Goal: Task Accomplishment & Management: Manage account settings

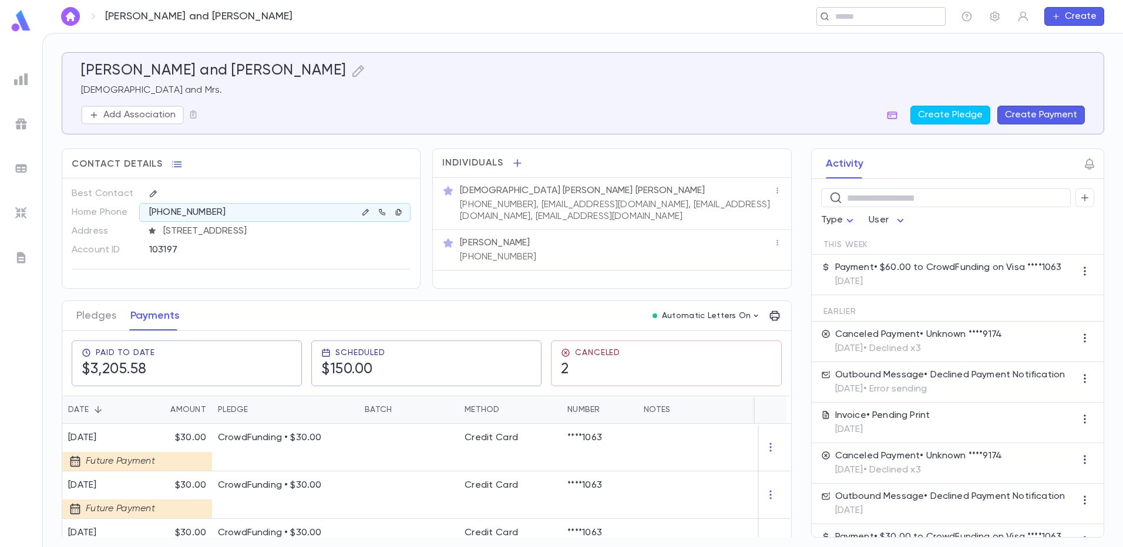
click at [838, 19] on input "text" at bounding box center [885, 16] width 109 height 11
type input "**********"
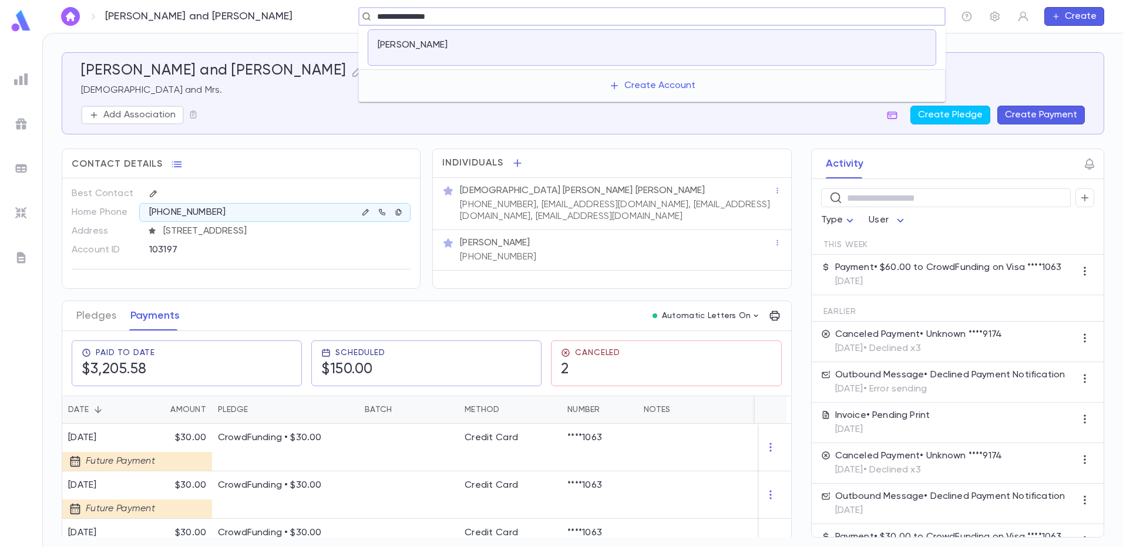
drag, startPoint x: 425, startPoint y: 56, endPoint x: 425, endPoint y: 50, distance: 6.5
click at [425, 50] on div "[PERSON_NAME]" at bounding box center [652, 47] width 568 height 36
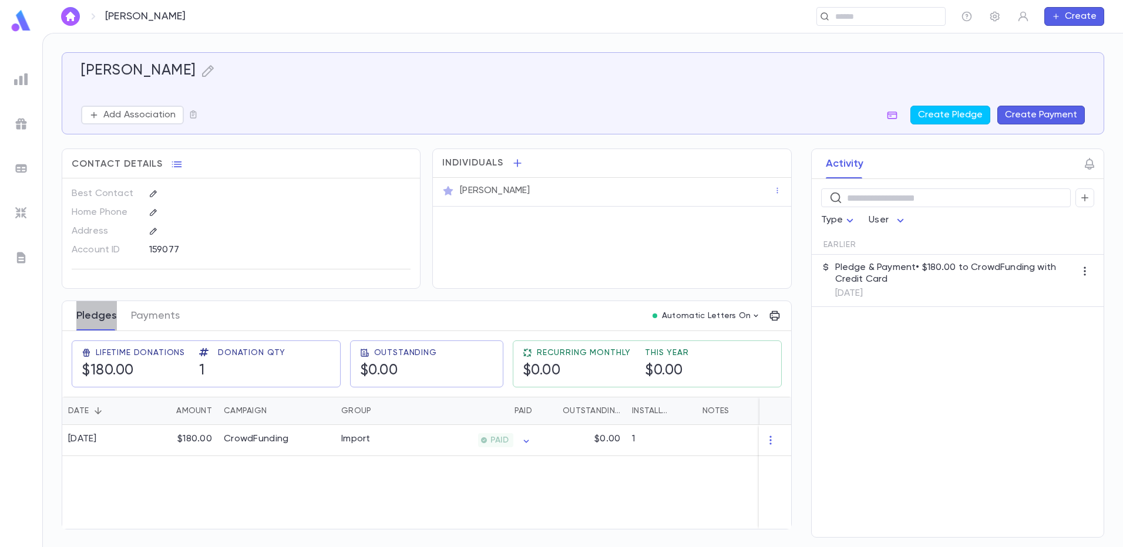
click at [105, 320] on button "Pledges" at bounding box center [96, 315] width 41 height 29
click at [299, 442] on div "CrowdFunding" at bounding box center [276, 440] width 117 height 31
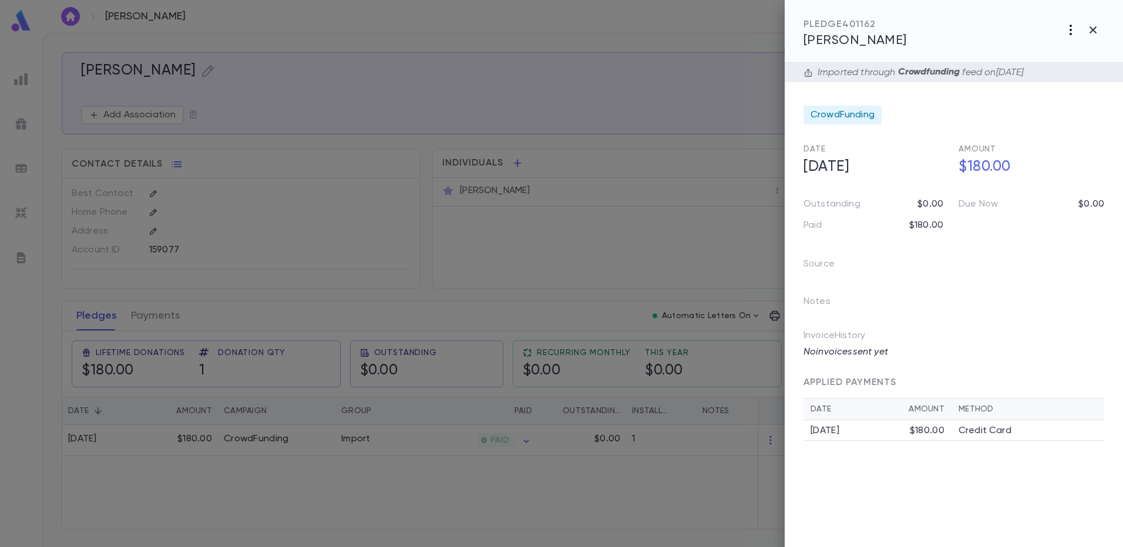
click at [1070, 31] on icon "button" at bounding box center [1070, 30] width 14 height 14
click at [1046, 91] on li "Change Account" at bounding box center [1044, 92] width 146 height 19
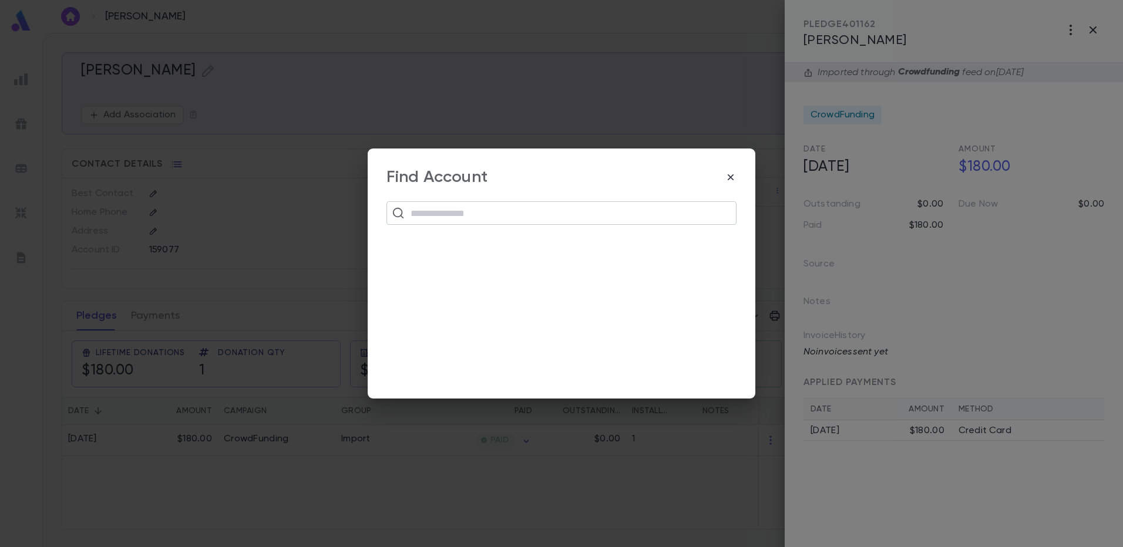
click at [484, 218] on input "text" at bounding box center [569, 213] width 324 height 22
type input "*****"
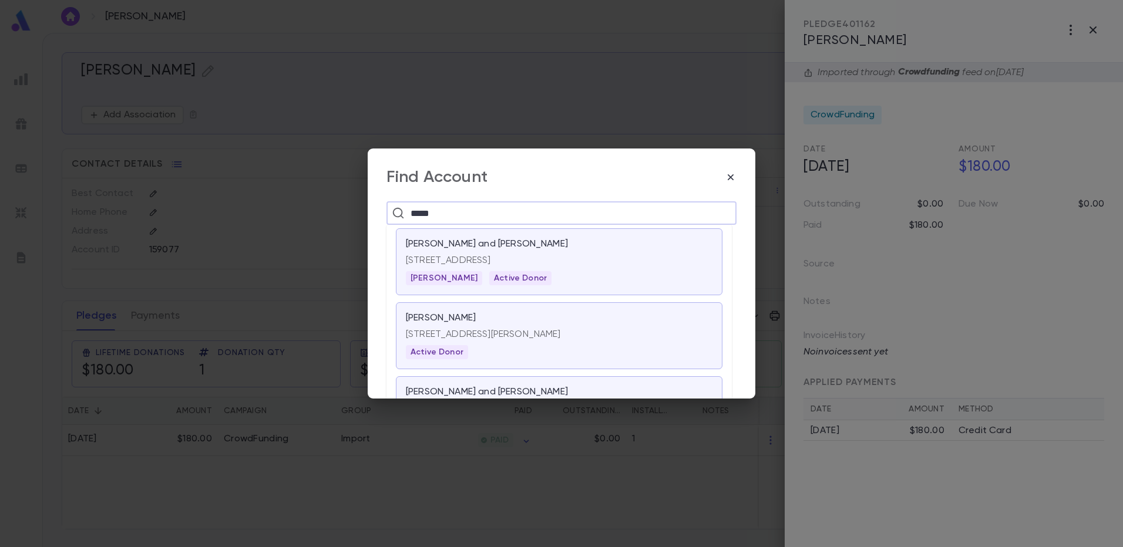
click at [461, 241] on p "[PERSON_NAME] and [PERSON_NAME]" at bounding box center [487, 244] width 162 height 12
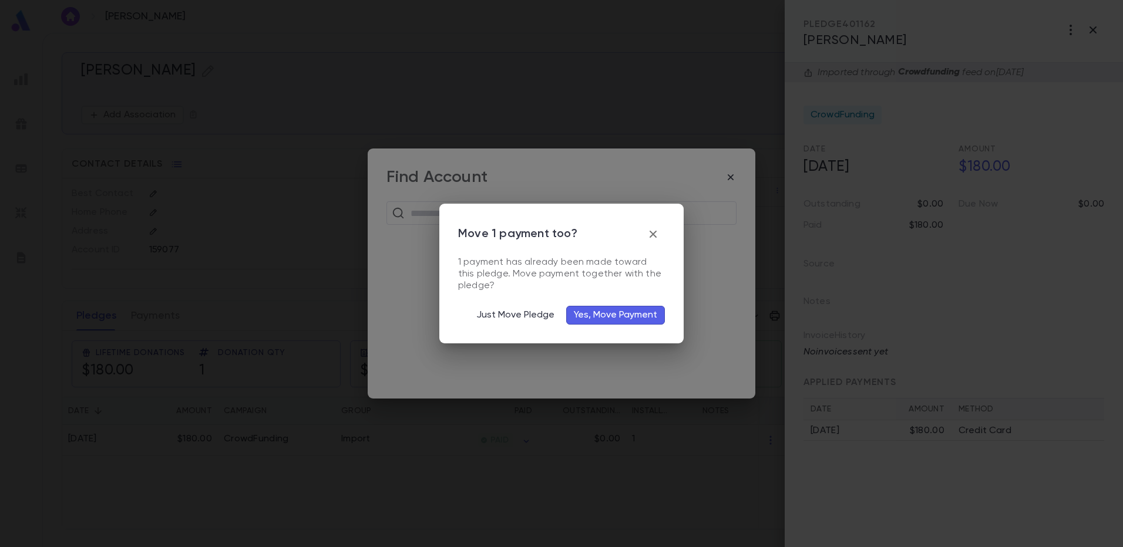
click at [586, 309] on button "Yes, Move Payment" at bounding box center [615, 315] width 99 height 19
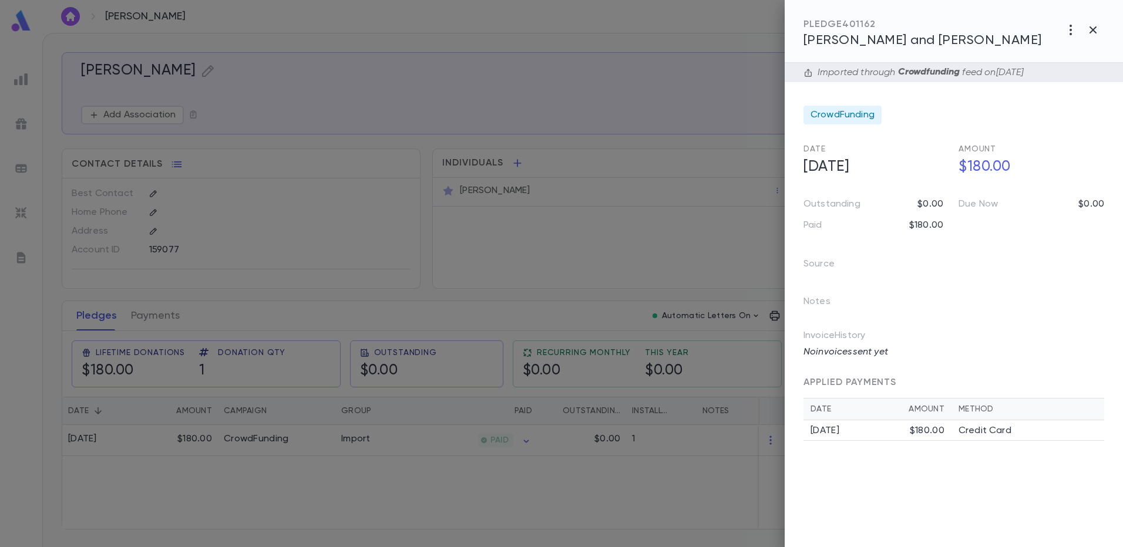
click at [343, 105] on div at bounding box center [561, 273] width 1123 height 547
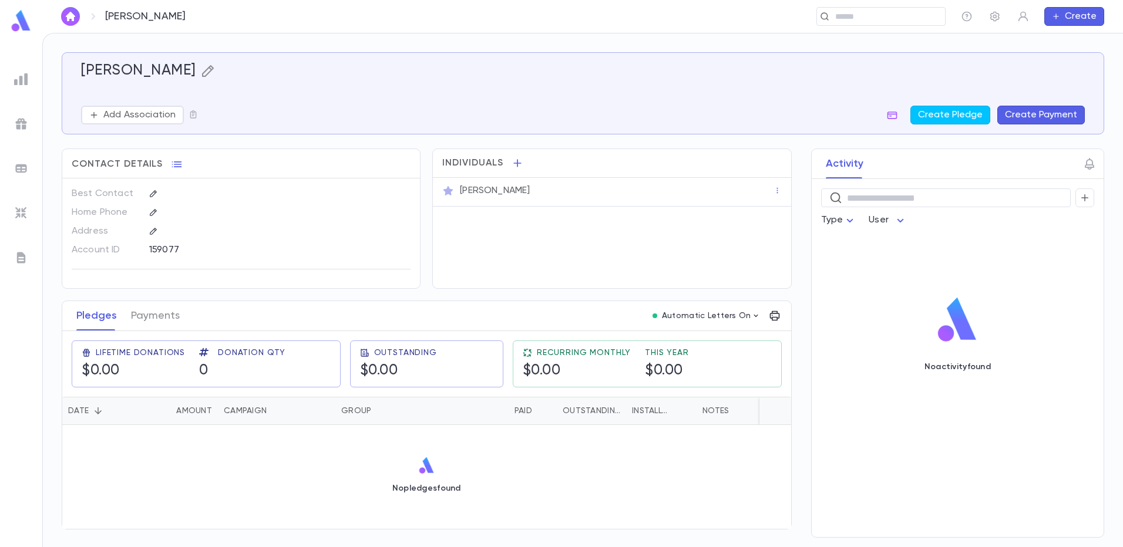
click at [215, 72] on icon "button" at bounding box center [208, 71] width 14 height 14
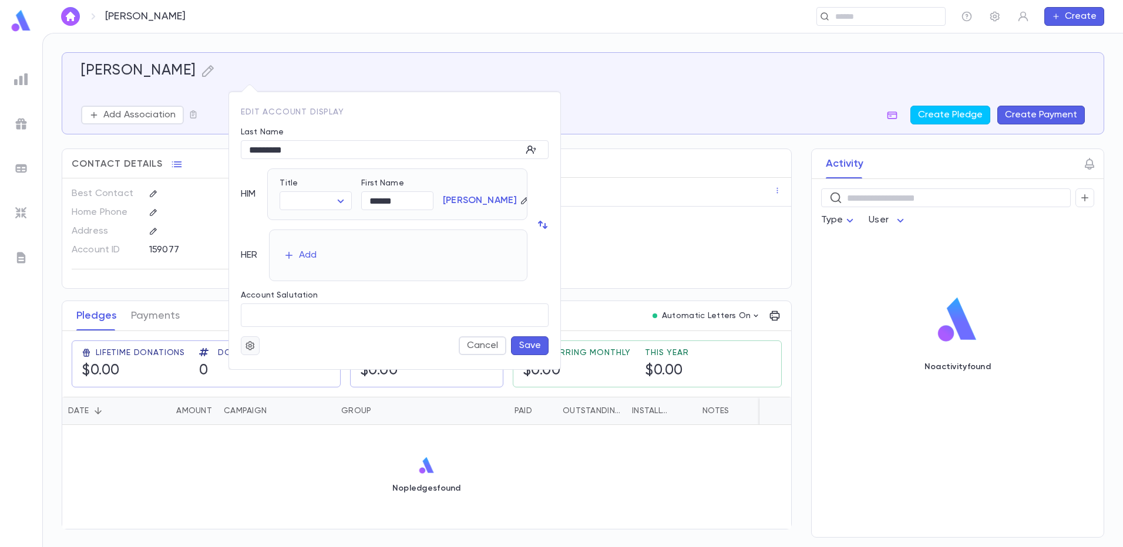
click at [249, 343] on icon "button" at bounding box center [250, 346] width 11 height 12
click at [272, 382] on li "Deactivate" at bounding box center [279, 387] width 70 height 19
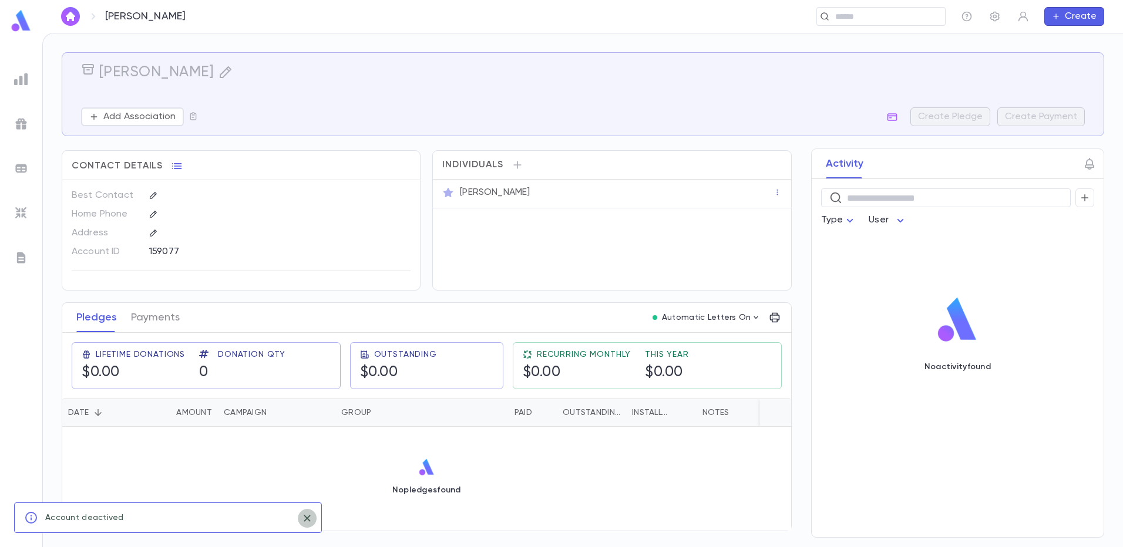
click at [305, 517] on icon "close" at bounding box center [307, 518] width 6 height 6
